Goal: Task Accomplishment & Management: Complete application form

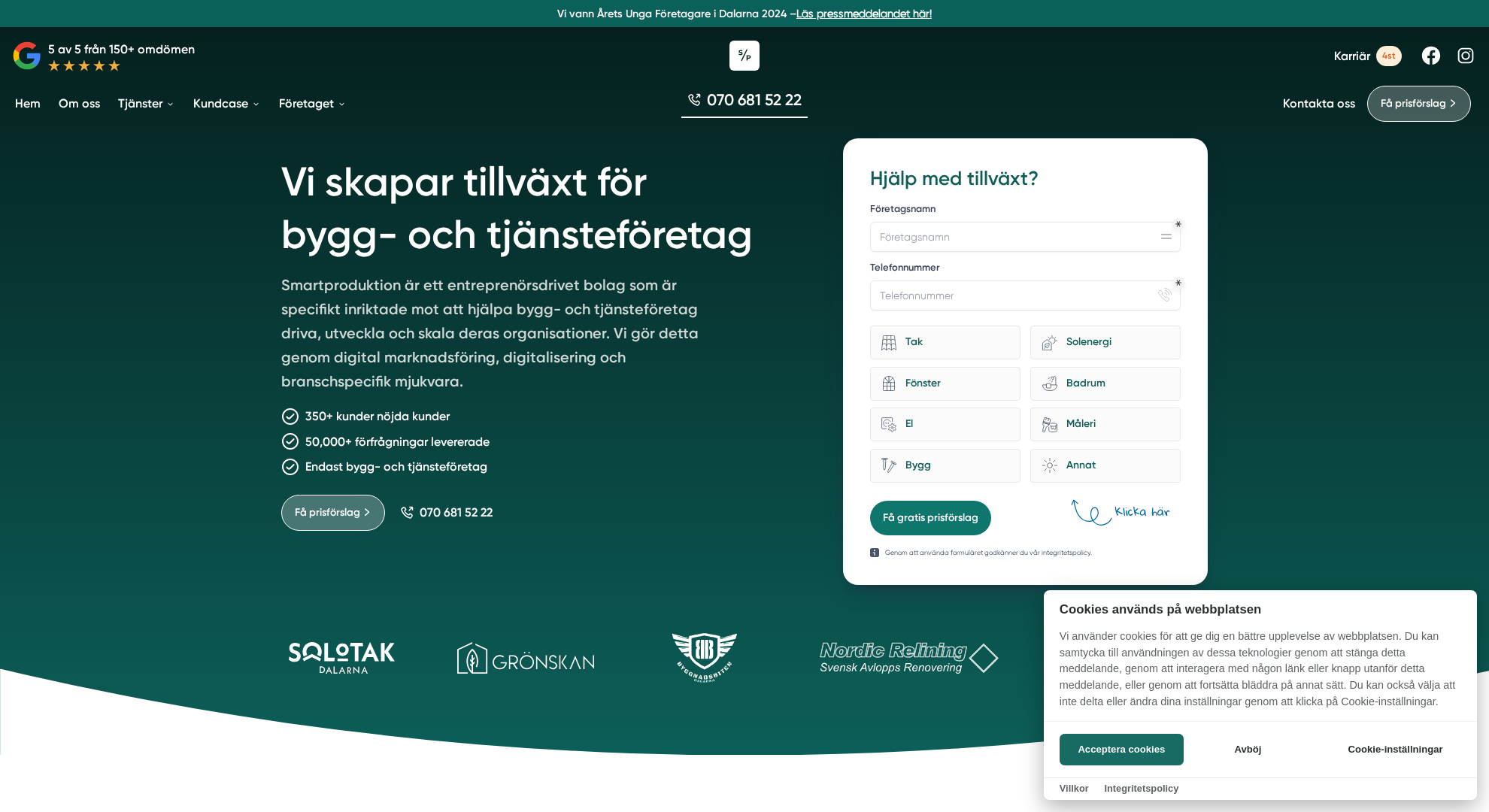
click at [1421, 103] on div at bounding box center [744, 406] width 1489 height 812
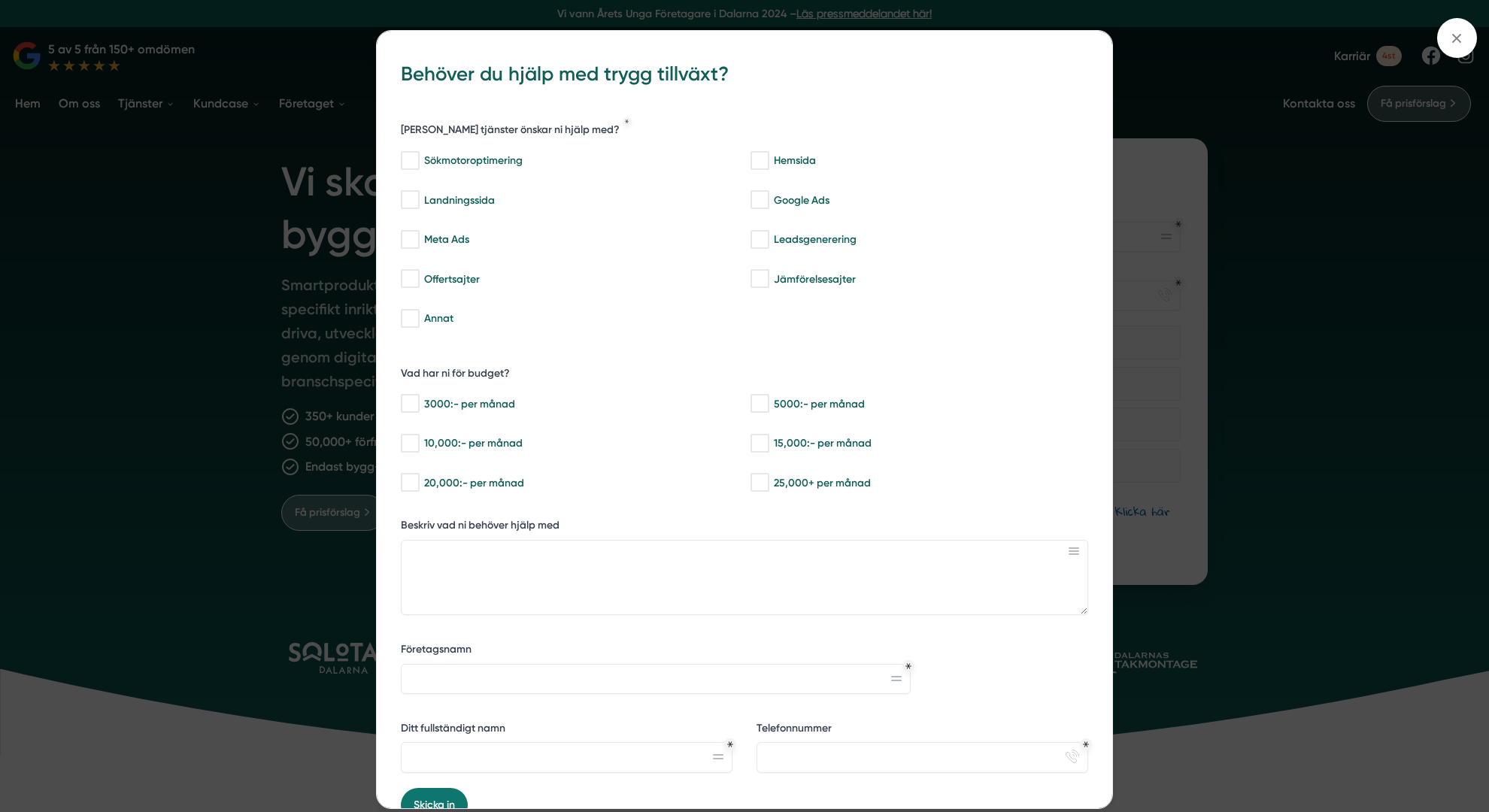
click at [1423, 103] on div "bbc9b822-b2c6-488a-ab3e-9a2d59e49c7c Behöver du hjälp med trygg tillväxt? [PERS…" at bounding box center [744, 406] width 1489 height 812
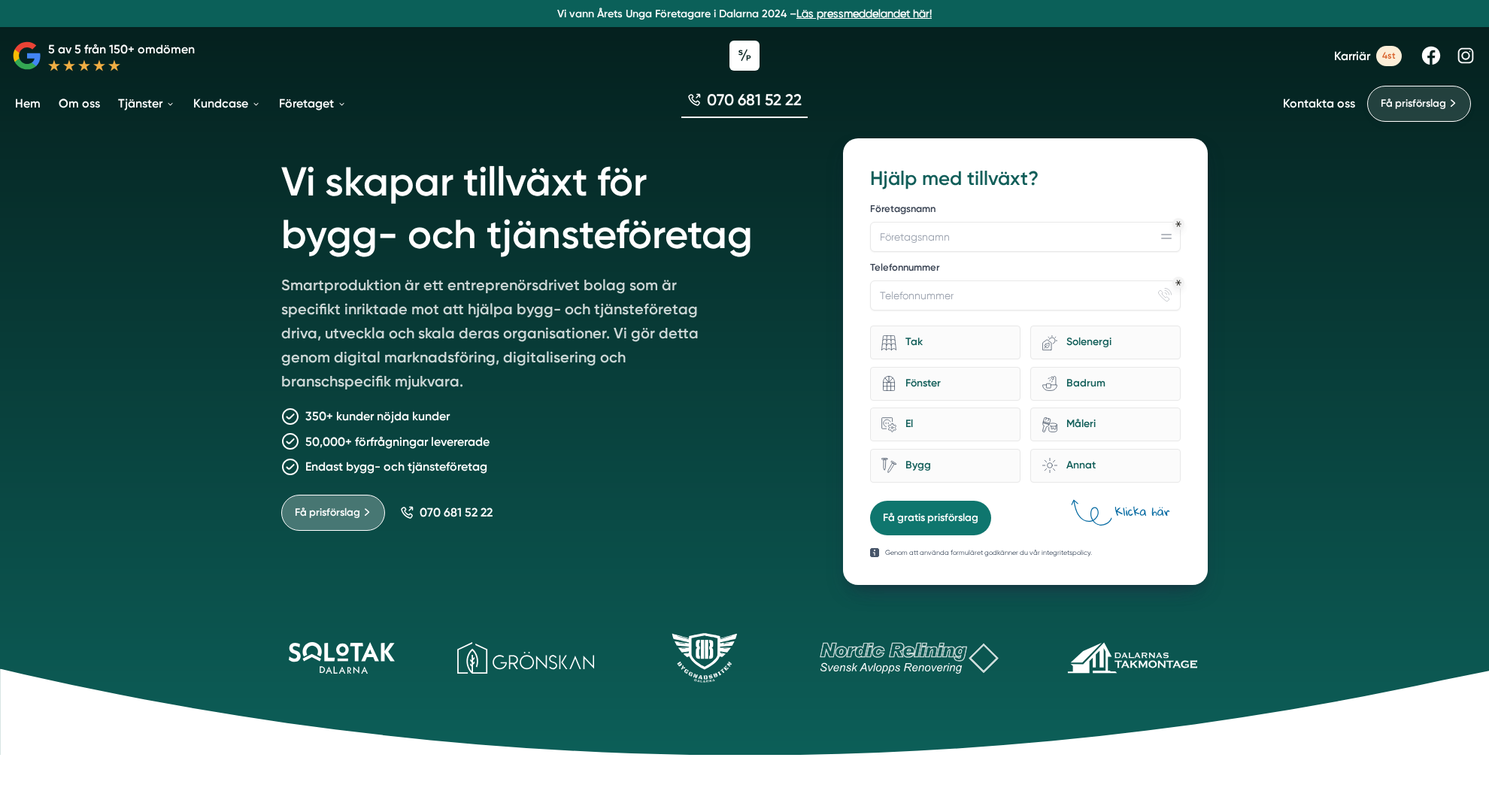
click at [1422, 105] on span "Få prisförslag" at bounding box center [1414, 104] width 65 height 16
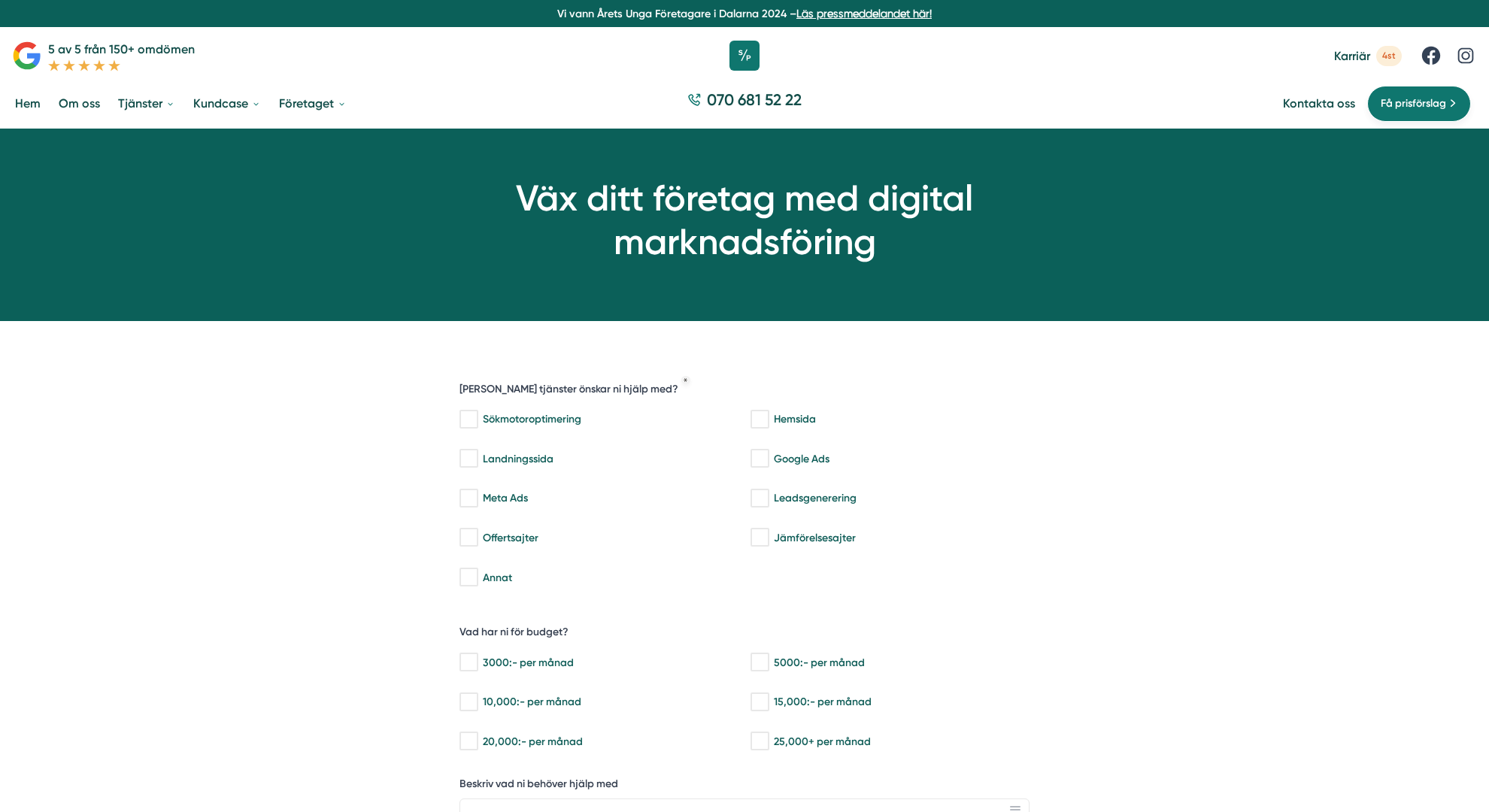
click at [1431, 103] on span "Få prisförslag" at bounding box center [1414, 104] width 65 height 16
